Goal: Find specific page/section: Find specific page/section

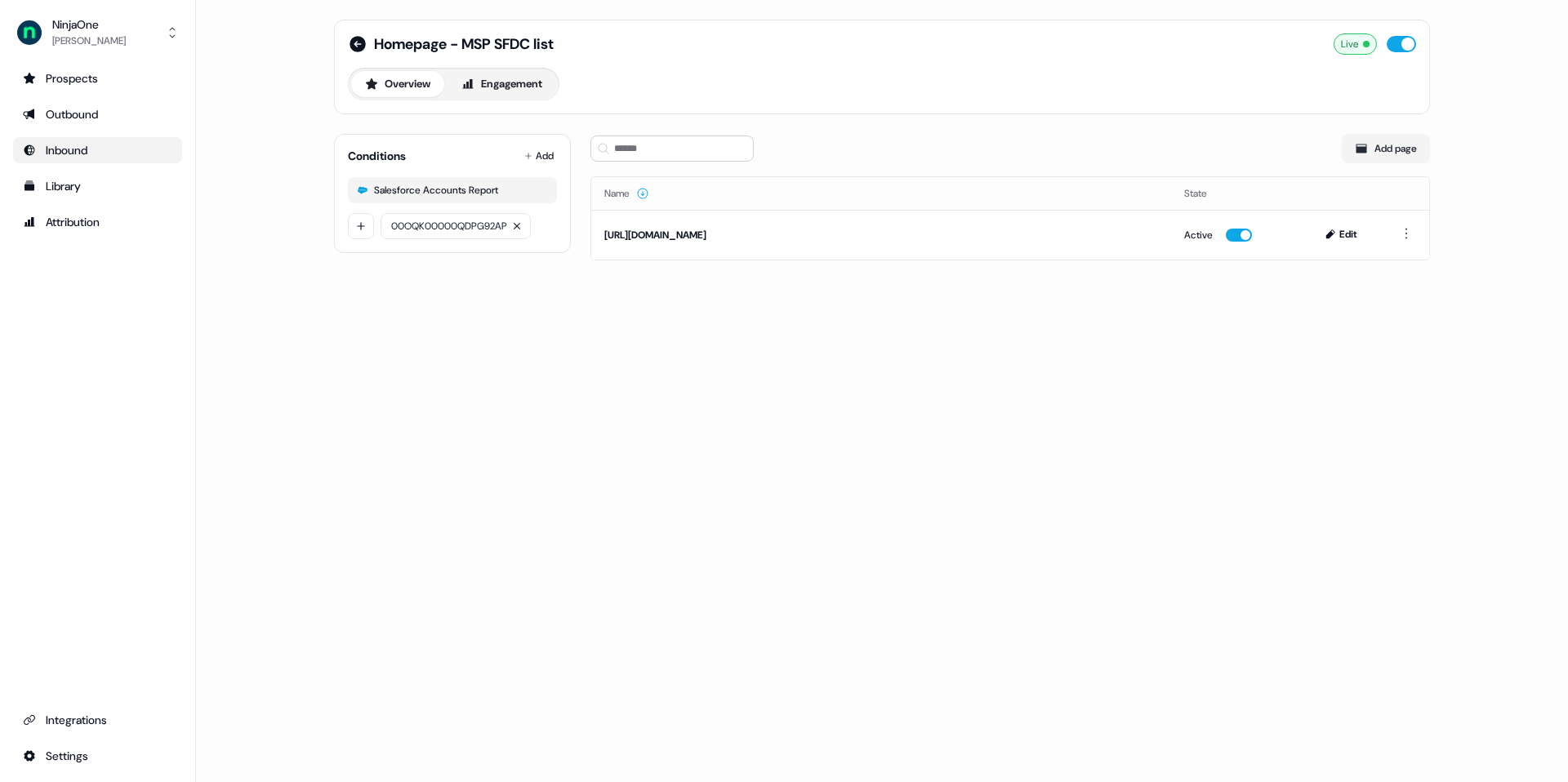
click at [122, 141] on link "Inbound" at bounding box center [97, 150] width 169 height 26
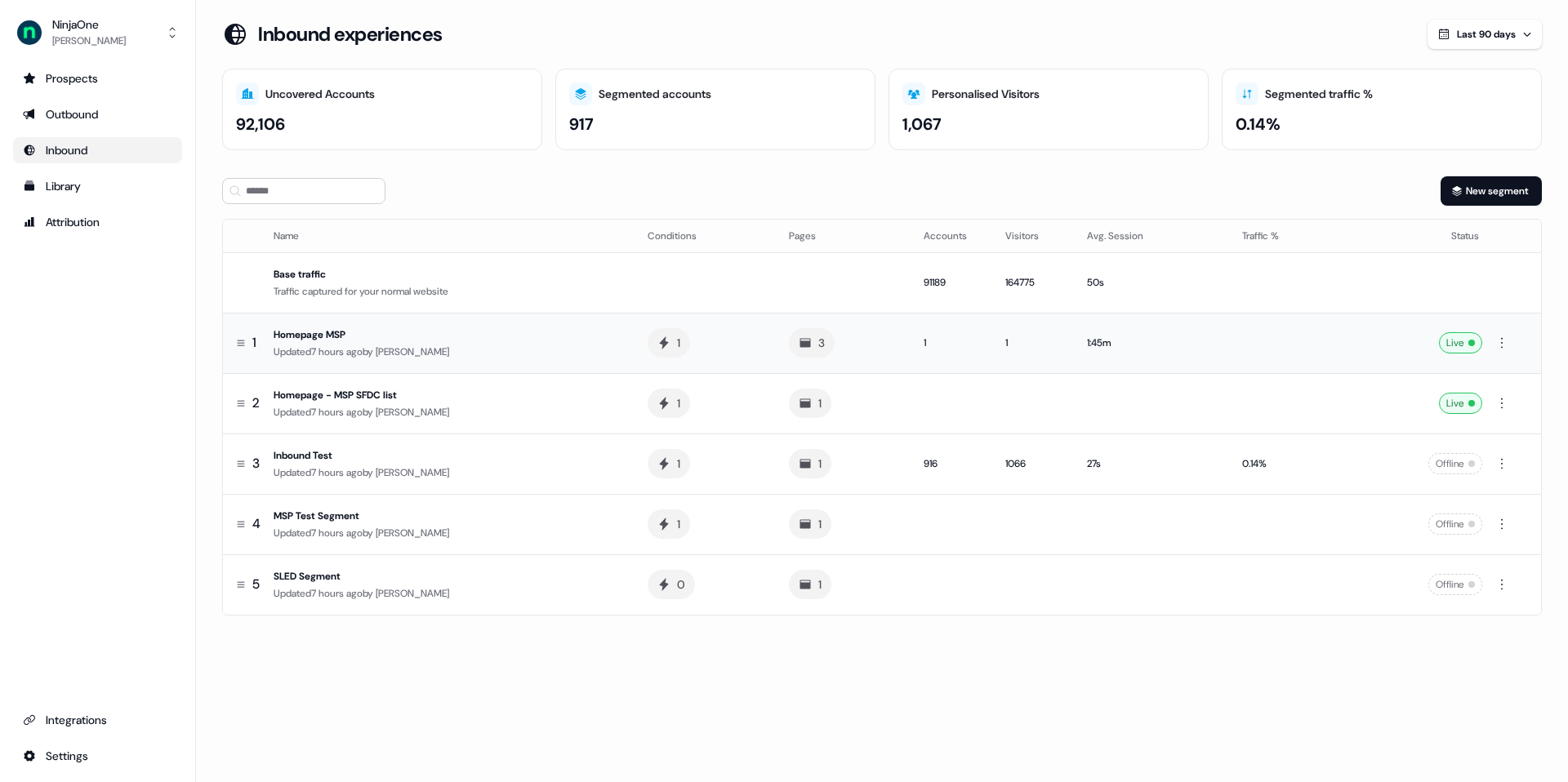
drag, startPoint x: 246, startPoint y: 410, endPoint x: 256, endPoint y: 323, distance: 87.6
click at [256, 323] on tbody "Base traffic Traffic captured for your normal website 91189 164775 50s 1 Homepa…" at bounding box center [882, 434] width 1318 height 363
drag, startPoint x: 240, startPoint y: 405, endPoint x: 241, endPoint y: 337, distance: 68.0
click at [241, 329] on icon at bounding box center [240, 324] width 10 height 10
click at [476, 405] on div "Updated 7 hours ago by [PERSON_NAME]" at bounding box center [447, 413] width 348 height 16
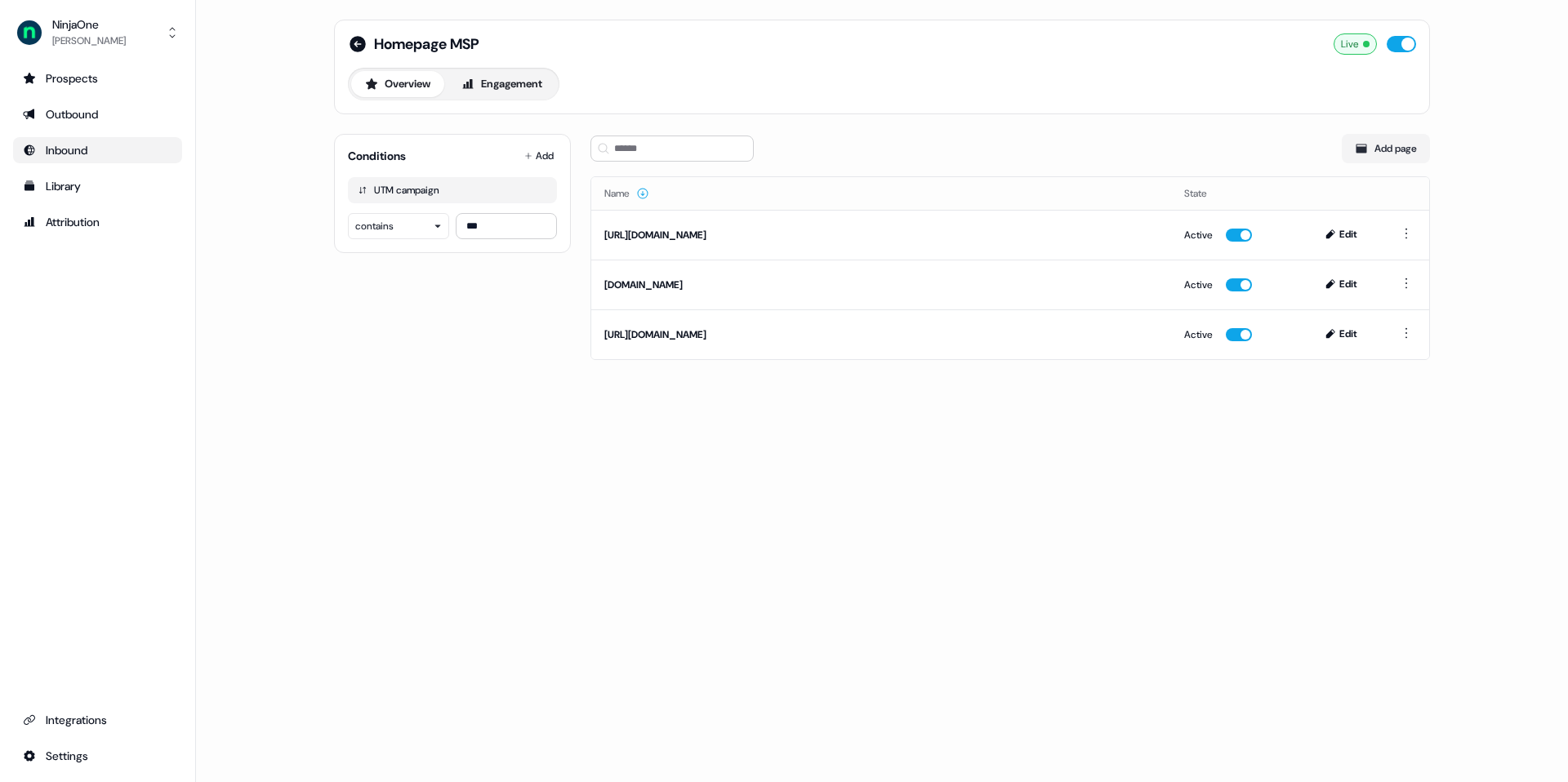
click at [493, 98] on div "Overview Engagement" at bounding box center [453, 84] width 211 height 33
click at [500, 84] on button "Engagement" at bounding box center [502, 83] width 109 height 26
